Goal: Information Seeking & Learning: Learn about a topic

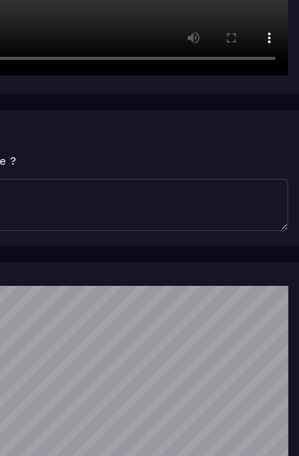
scroll to position [256, 0]
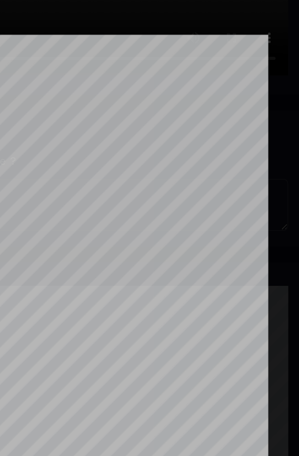
click at [272, 35] on div at bounding box center [149, 228] width 299 height 456
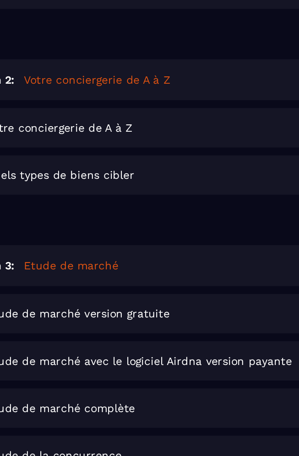
scroll to position [311, 0]
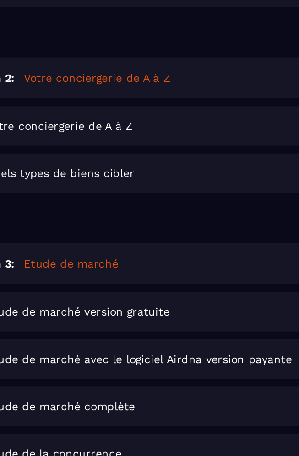
click at [159, 243] on div "Session 3: Etude de marché 4 les leçons" at bounding box center [149, 254] width 280 height 24
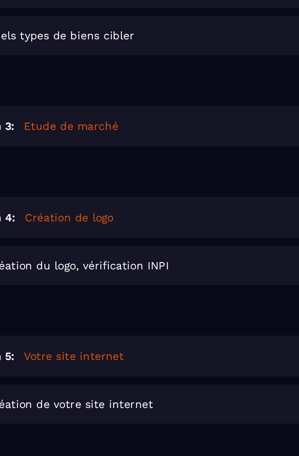
scroll to position [392, 0]
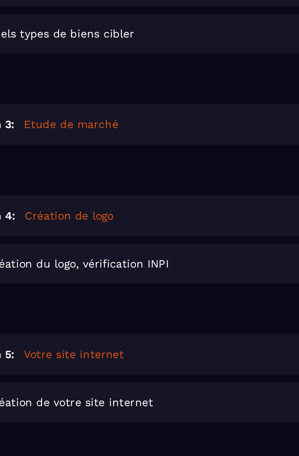
click at [171, 162] on div "Session 3: Etude de marché 4 les leçons" at bounding box center [149, 173] width 280 height 24
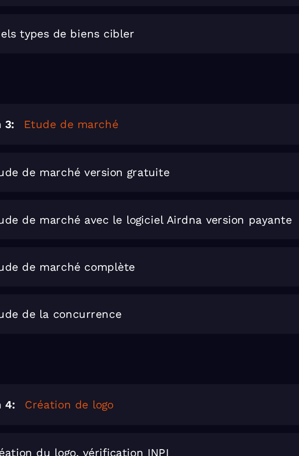
click at [129, 193] on div "Etude de marché version gratuite Lire" at bounding box center [162, 200] width 256 height 23
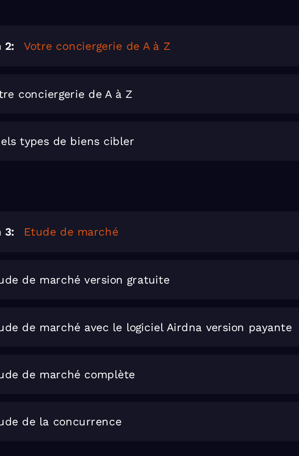
scroll to position [331, 0]
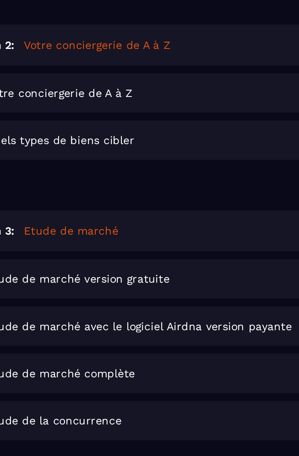
click at [175, 278] on div "Etude de marché avec le logiciel Airdna version payante Lire" at bounding box center [162, 289] width 256 height 23
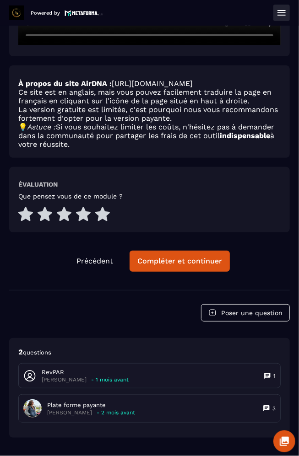
scroll to position [476, 0]
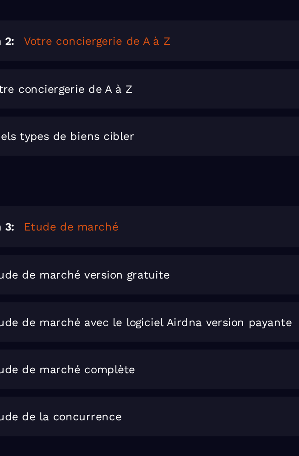
scroll to position [334, 0]
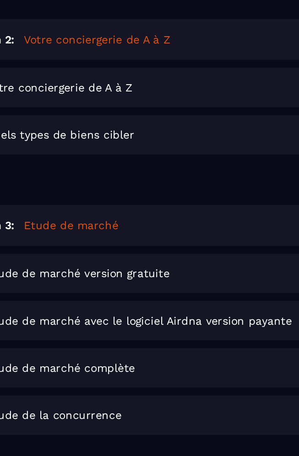
click at [158, 303] on div "Etude de marché complète Lire" at bounding box center [162, 314] width 256 height 23
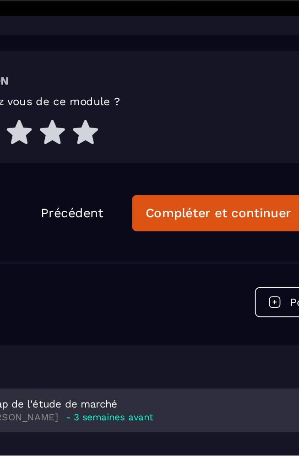
click at [169, 418] on div "récap de l'étude de marché Marjorie - 3 semaines avant 1" at bounding box center [149, 430] width 261 height 24
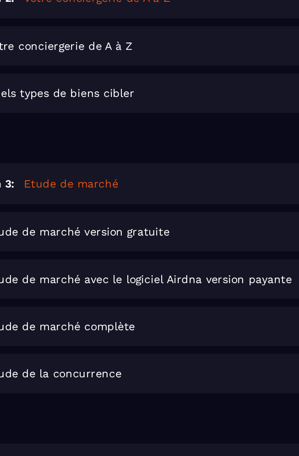
scroll to position [359, 0]
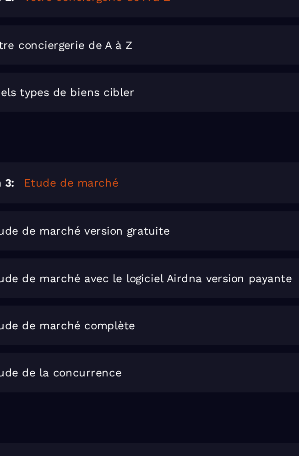
click at [175, 305] on div "Etude de la concurrence Lire" at bounding box center [162, 316] width 256 height 23
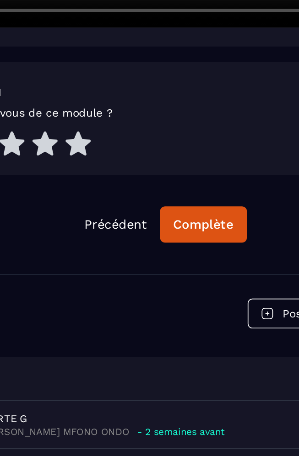
scroll to position [321, 0]
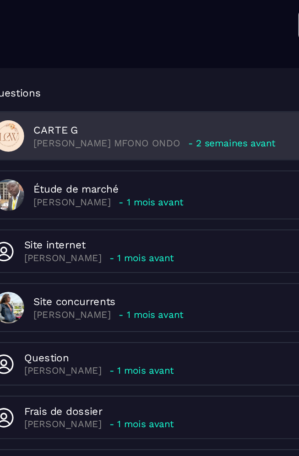
click at [137, 236] on p "- 2 semaines avant" at bounding box center [162, 239] width 51 height 7
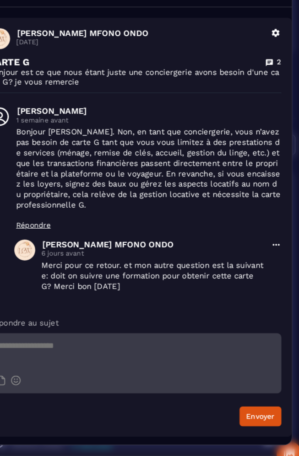
scroll to position [0, 0]
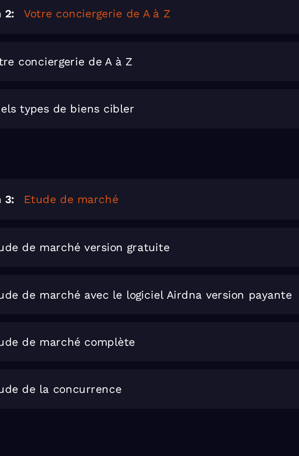
scroll to position [350, 0]
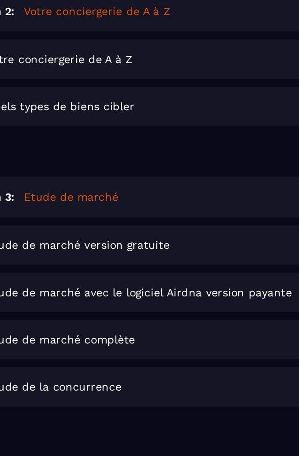
click at [166, 267] on span "Etude de marché avec le logiciel Airdna version payante" at bounding box center [137, 270] width 177 height 7
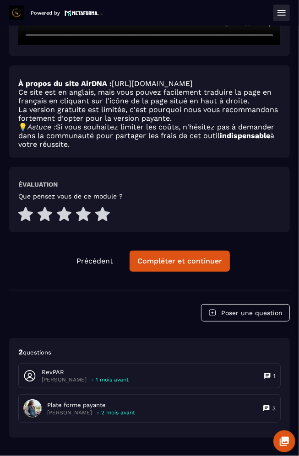
scroll to position [476, 0]
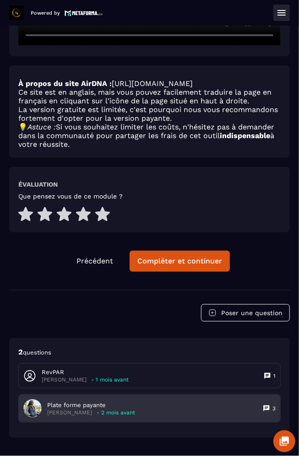
click at [212, 397] on div "Plate forme payante Marilia DE ANDRADE - 2 mois avant 3" at bounding box center [149, 408] width 261 height 27
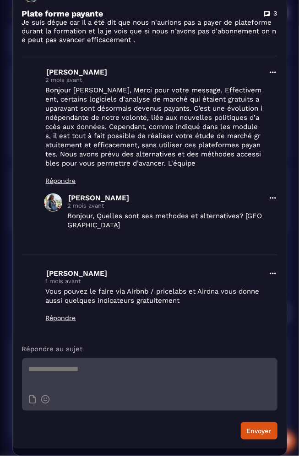
scroll to position [141, 0]
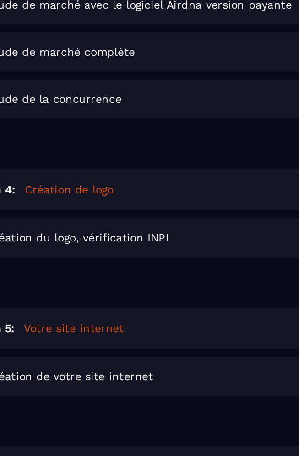
scroll to position [518, 0]
click at [159, 279] on div "Session 5: Votre site internet 1 les leçons" at bounding box center [149, 291] width 280 height 24
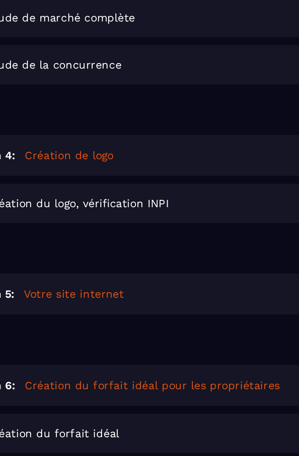
scroll to position [545, 0]
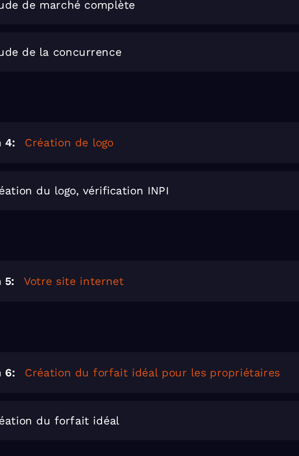
click at [176, 305] on div "Session 6: Création du forfait idéal pour les propriétaires 1 les leçons" at bounding box center [149, 317] width 280 height 24
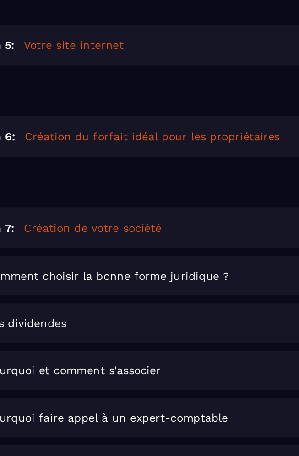
scroll to position [691, 0]
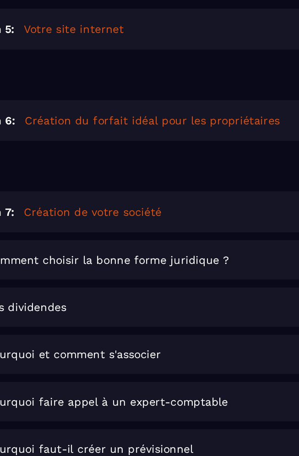
click at [155, 240] on div "Comment choisir la bonne forme juridique ? Lire" at bounding box center [162, 251] width 256 height 23
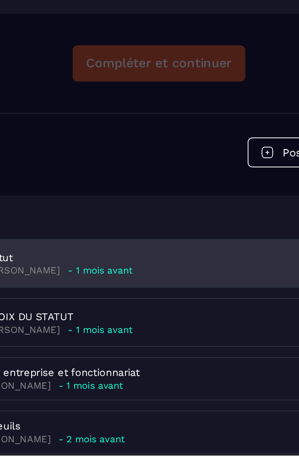
click at [118, 331] on div "Statut Marilia DE ANDRADE - 1 mois avant 2" at bounding box center [149, 344] width 261 height 27
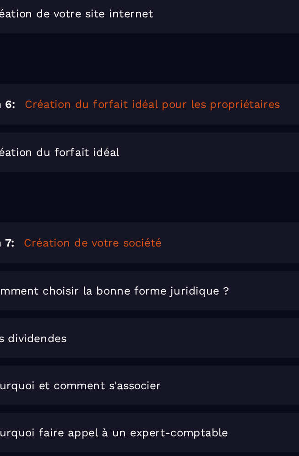
scroll to position [726, 0]
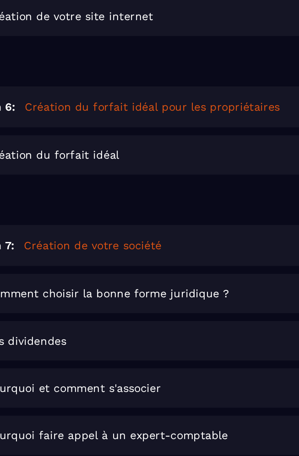
click at [168, 315] on div "Pourquoi et comment s'associer Lire" at bounding box center [162, 326] width 256 height 23
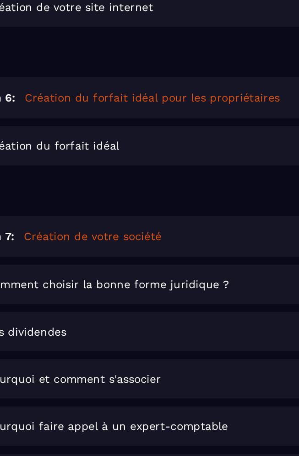
scroll to position [732, 0]
click at [171, 309] on div "Pourquoi et comment s'associer Lire" at bounding box center [162, 320] width 256 height 23
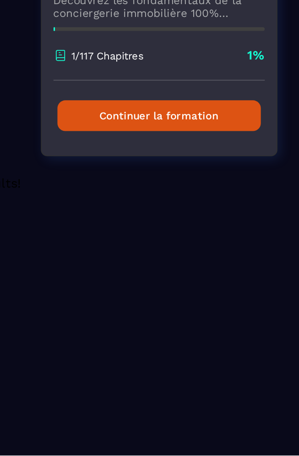
click at [172, 254] on button "Continuer la formation" at bounding box center [150, 259] width 118 height 18
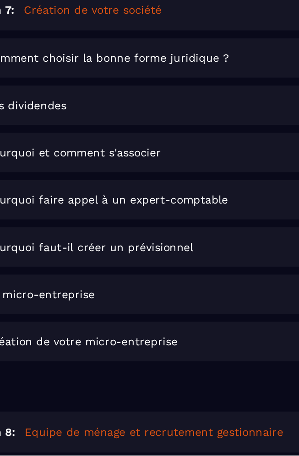
scroll to position [773, 0]
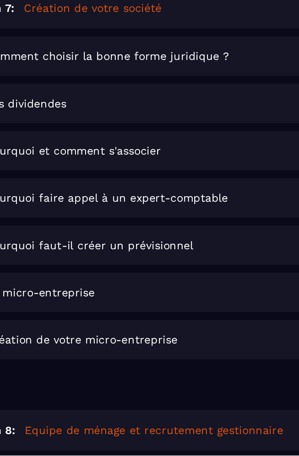
click at [165, 322] on div "Pourquoi faut-il créer un prévisionnel Lire" at bounding box center [162, 333] width 256 height 23
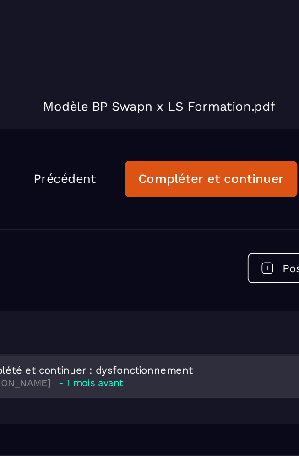
click at [193, 407] on div "Complété et continuer : dysfonctionnement Karine Hochet - 1 mois avant 1" at bounding box center [149, 410] width 261 height 24
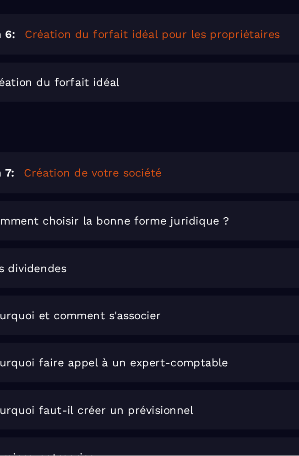
scroll to position [678, 0]
click at [183, 418] on div "Pourquoi faut-il créer un prévisionnel Lire" at bounding box center [162, 429] width 256 height 23
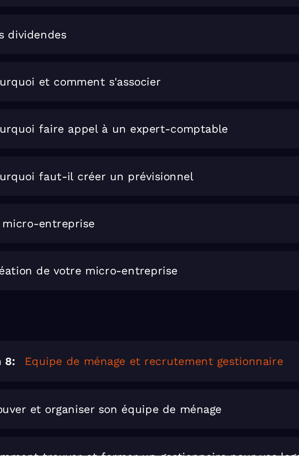
click at [199, 389] on div "Session 8: Equipe de ménage et recrutement gestionnaire 4 les leçons" at bounding box center [149, 401] width 280 height 24
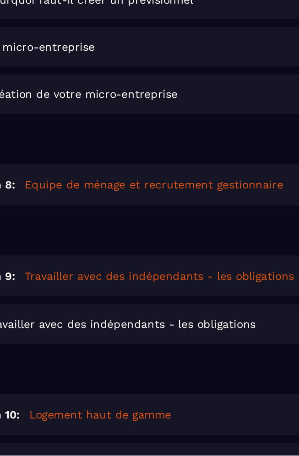
click at [172, 340] on div "Session 9: Travailler avec des indépendants - les obligations 1 les leçons" at bounding box center [149, 352] width 280 height 24
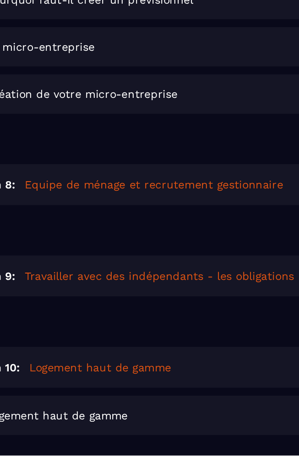
click at [166, 287] on div "Session 8: Equipe de ménage et recrutement gestionnaire 4 les leçons" at bounding box center [149, 299] width 280 height 24
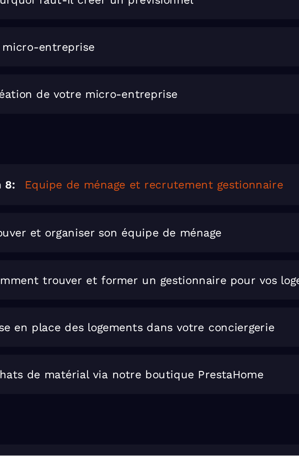
click at [144, 315] on div "Trouver et organiser son équipe de ménage Lire" at bounding box center [162, 326] width 256 height 23
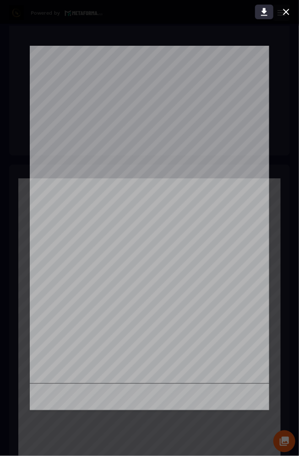
click at [264, 11] on icon at bounding box center [264, 12] width 6 height 8
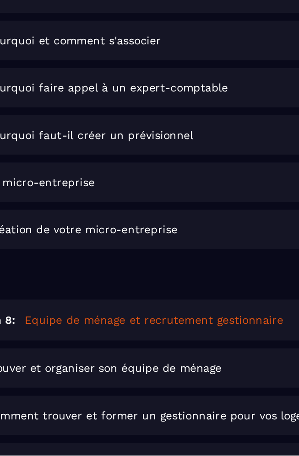
scroll to position [837, 0]
click at [155, 394] on div "Trouver et organiser son équipe de ménage Lire" at bounding box center [162, 405] width 256 height 23
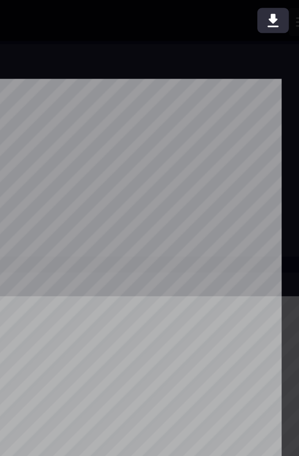
click at [269, 8] on icon at bounding box center [263, 11] width 11 height 11
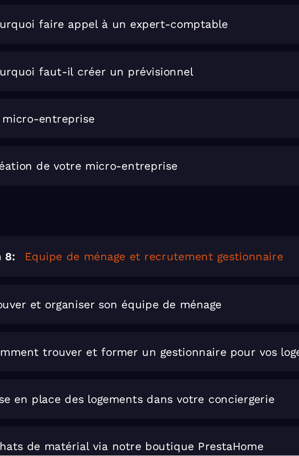
scroll to position [875, 0]
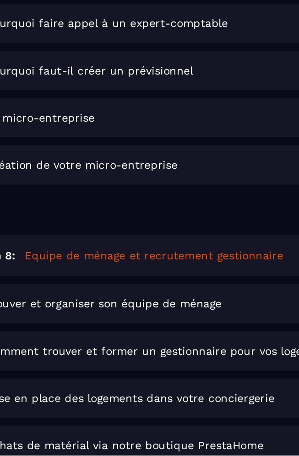
click at [145, 356] on div "Trouver et organiser son équipe de ménage Lire" at bounding box center [162, 367] width 256 height 23
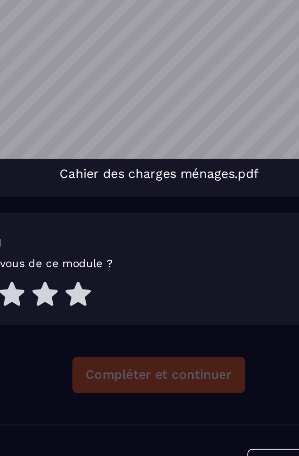
scroll to position [661, 0]
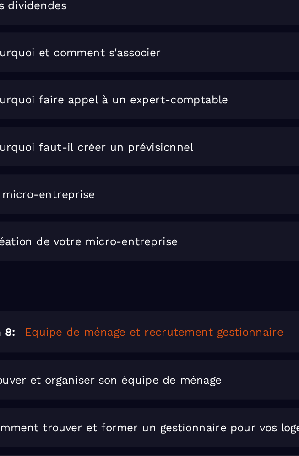
scroll to position [830, 0]
click at [177, 436] on span "Comment trouver et former un gestionnaire pour vos logements" at bounding box center [150, 439] width 203 height 7
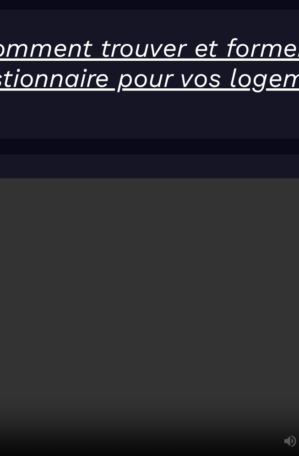
scroll to position [29, 0]
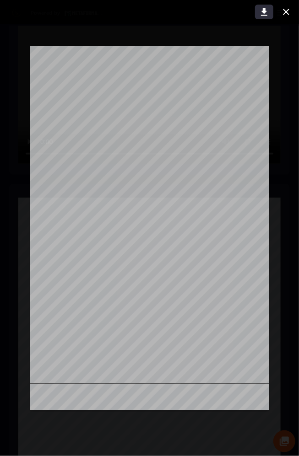
click at [265, 11] on icon at bounding box center [264, 12] width 6 height 8
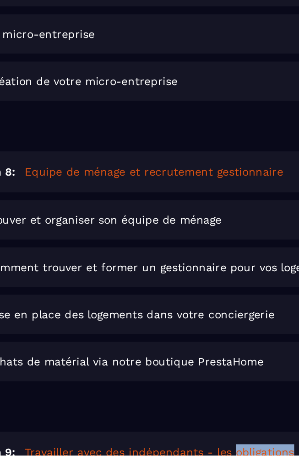
scroll to position [923, 0]
click at [155, 363] on div "Mise en place des logements dans votre conciergerie Lire" at bounding box center [162, 374] width 256 height 23
